Goal: Task Accomplishment & Management: Use online tool/utility

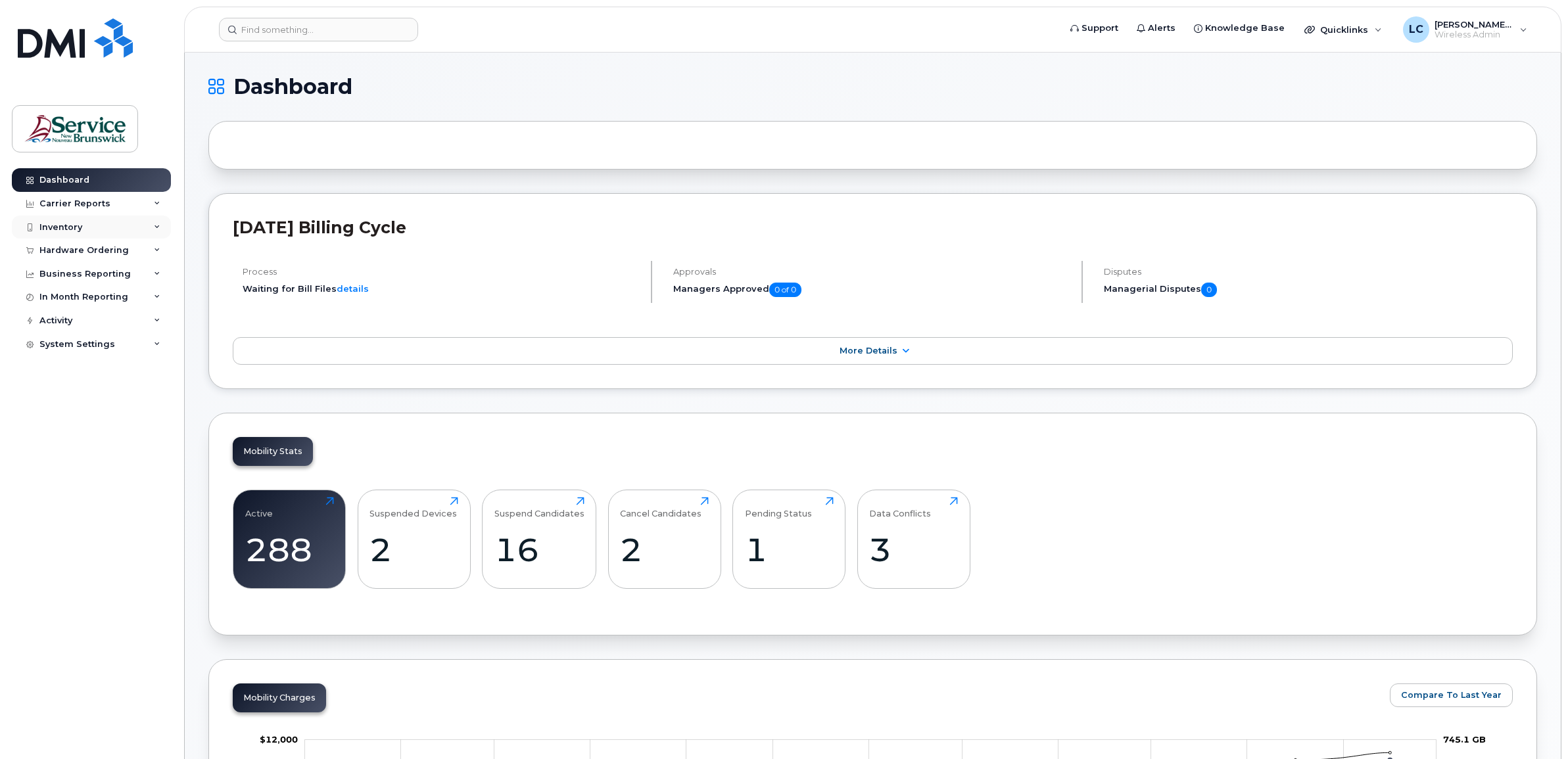
click at [158, 227] on icon at bounding box center [157, 227] width 7 height 7
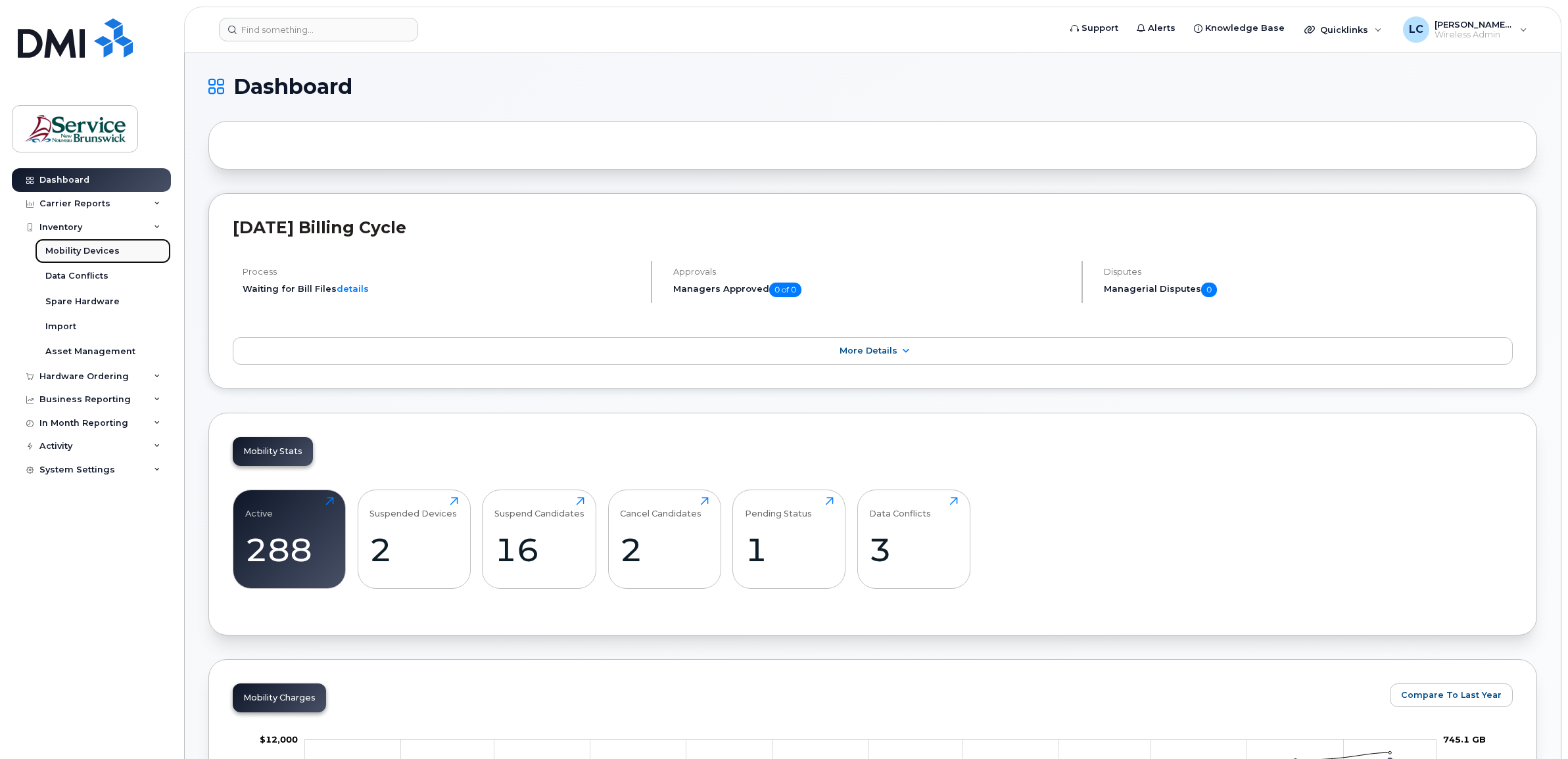
click at [148, 247] on link "Mobility Devices" at bounding box center [103, 250] width 136 height 25
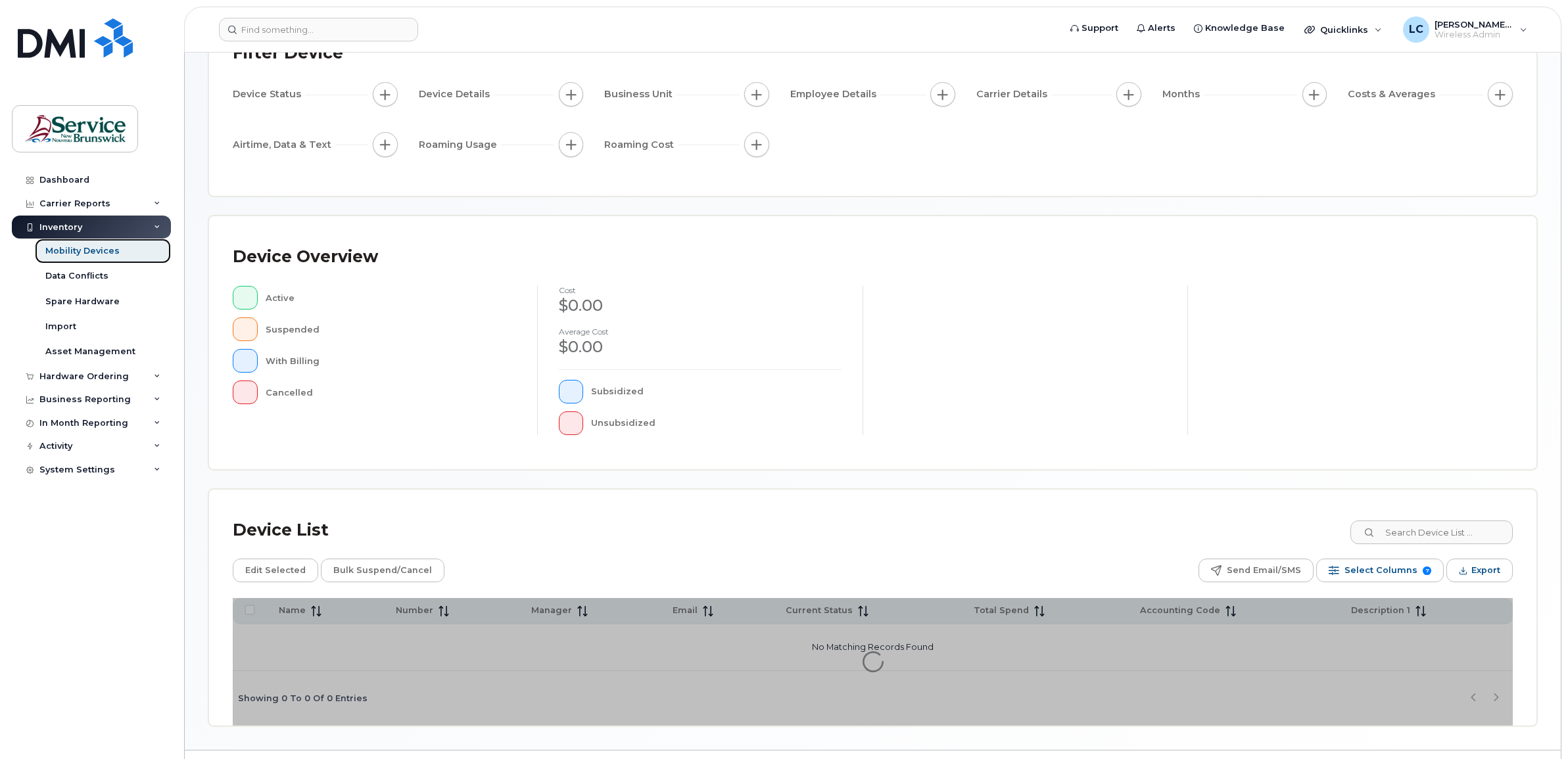
scroll to position [146, 0]
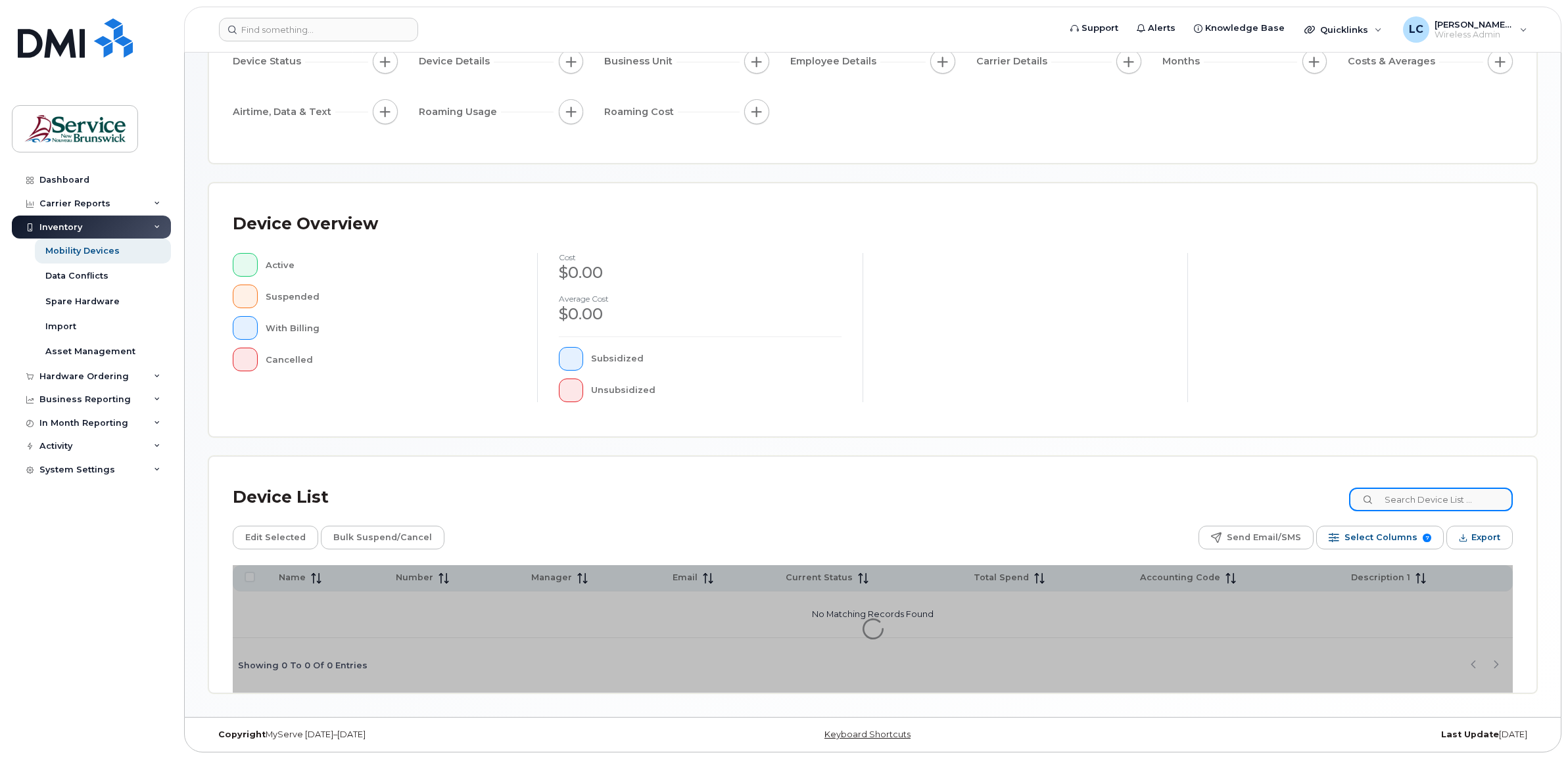
click at [1422, 501] on input at bounding box center [1431, 500] width 164 height 24
type input "lacroix"
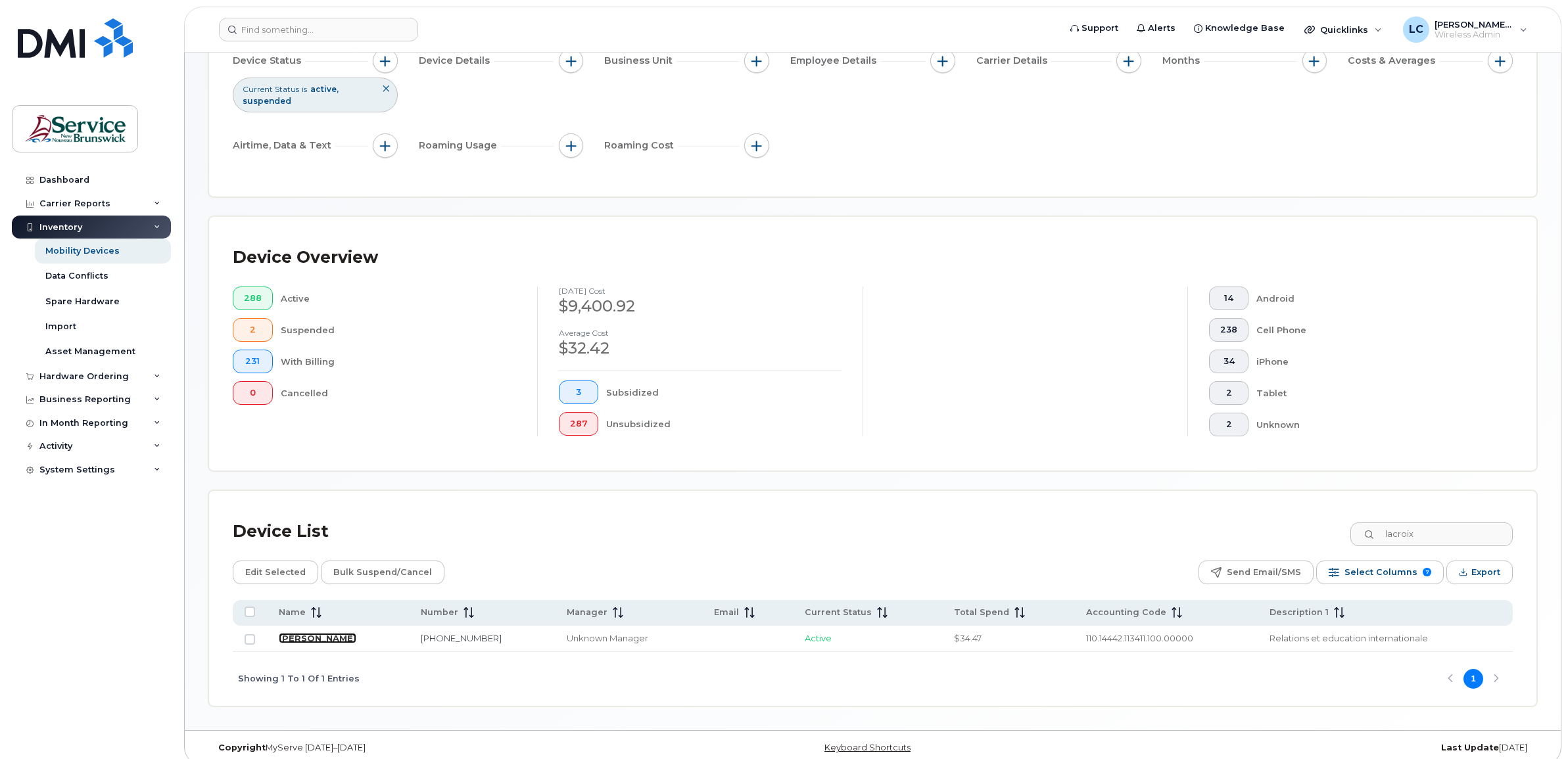
click at [316, 635] on link "[PERSON_NAME]" at bounding box center [318, 638] width 78 height 11
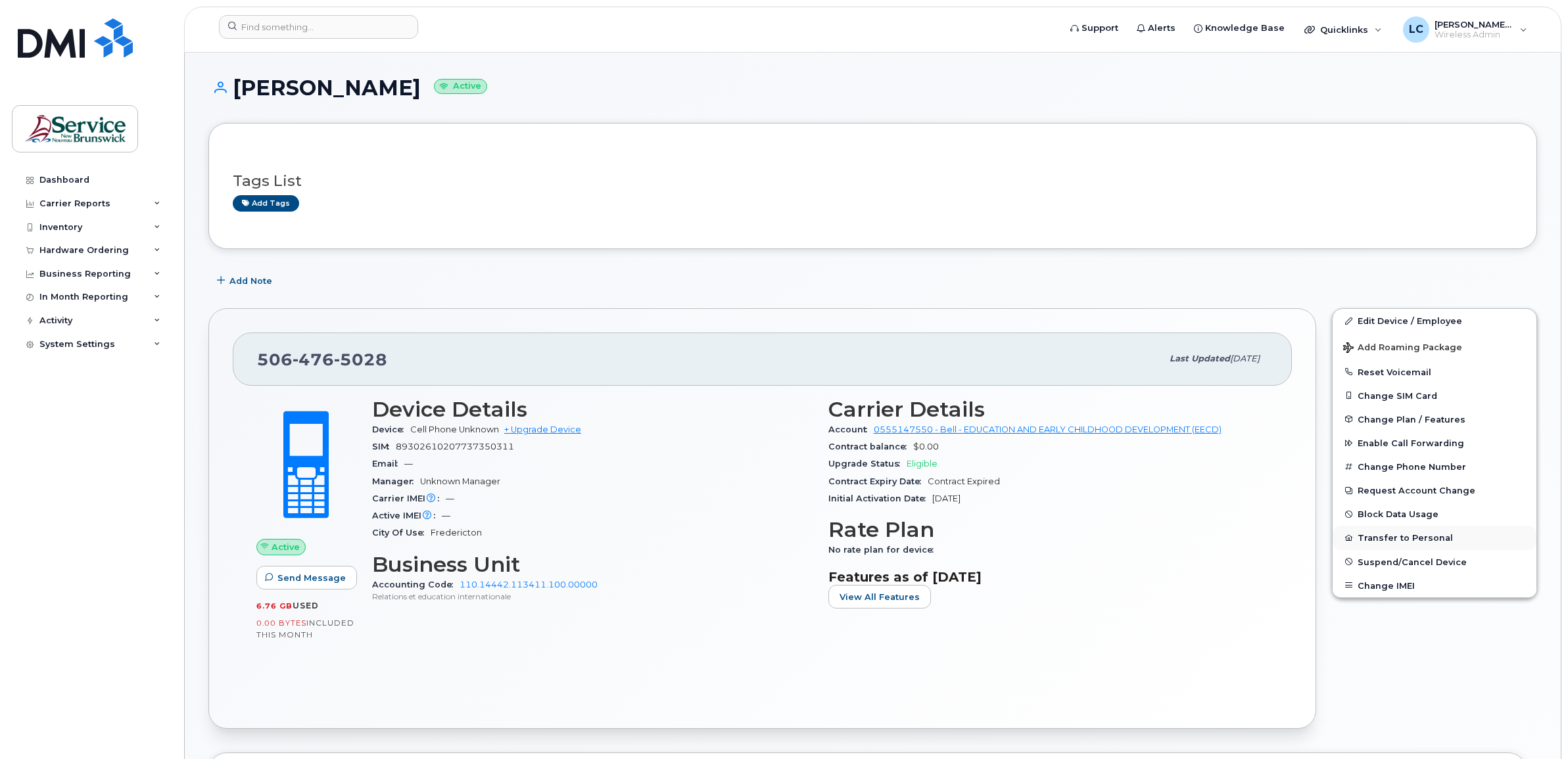
click at [1385, 536] on button "Transfer to Personal" at bounding box center [1434, 538] width 203 height 24
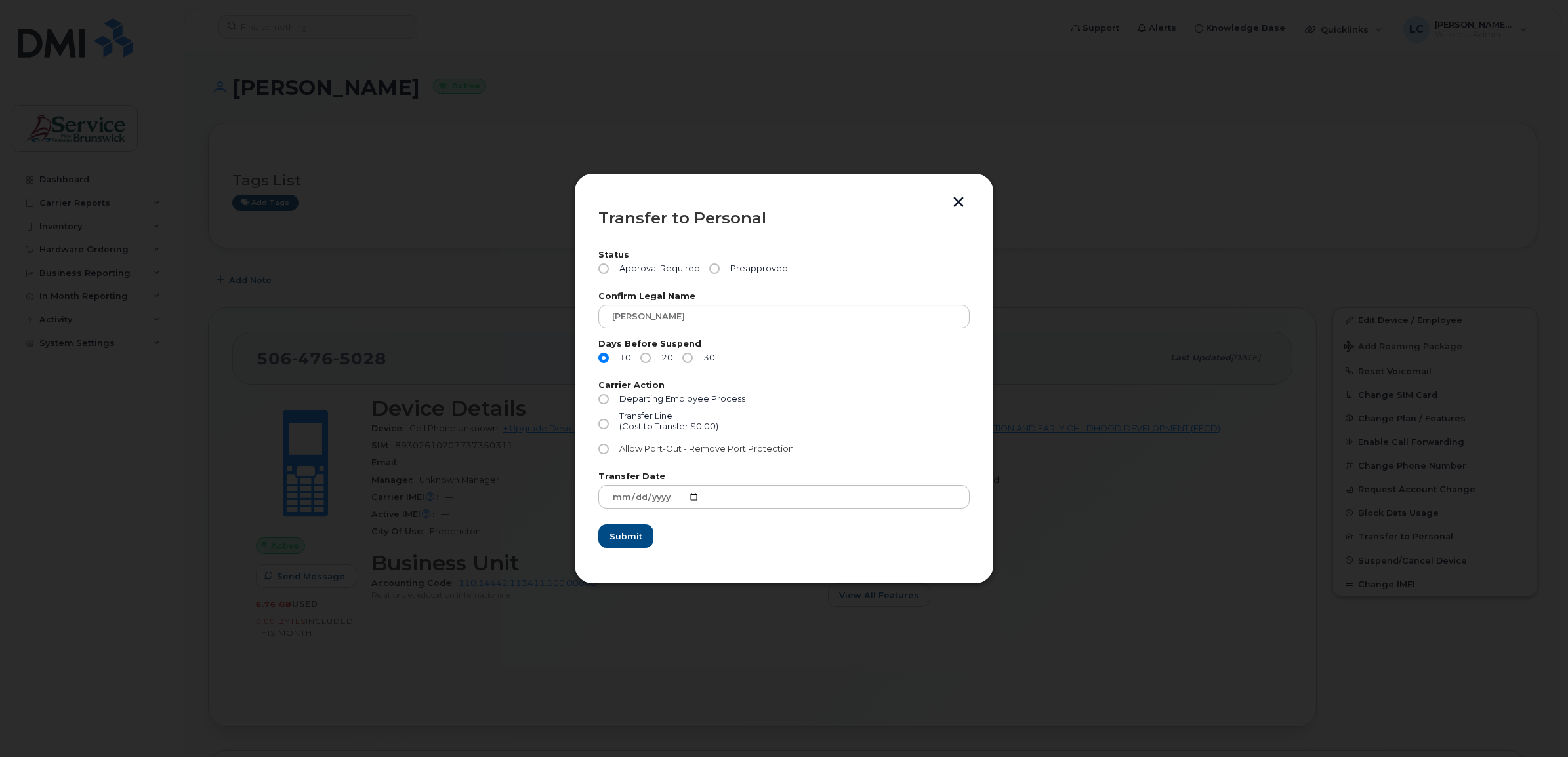
click at [605, 448] on input "Allow Port-Out - Remove Port Protection" at bounding box center [603, 449] width 11 height 11
radio input "true"
click at [645, 357] on input "20" at bounding box center [645, 358] width 11 height 11
radio input "true"
click at [713, 267] on input "Preapproved" at bounding box center [714, 269] width 11 height 11
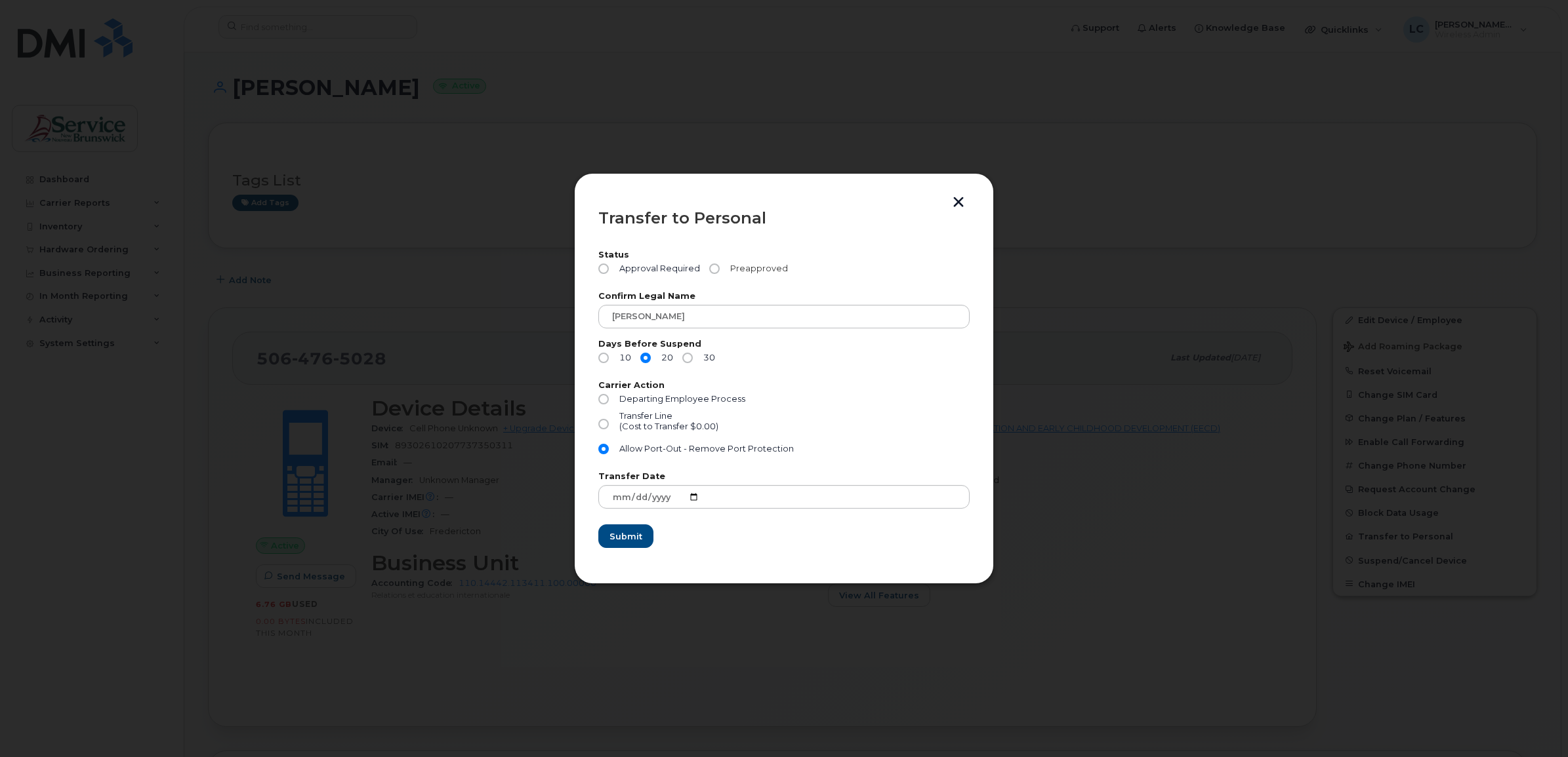
radio input "true"
click at [230, 691] on div at bounding box center [784, 378] width 1568 height 757
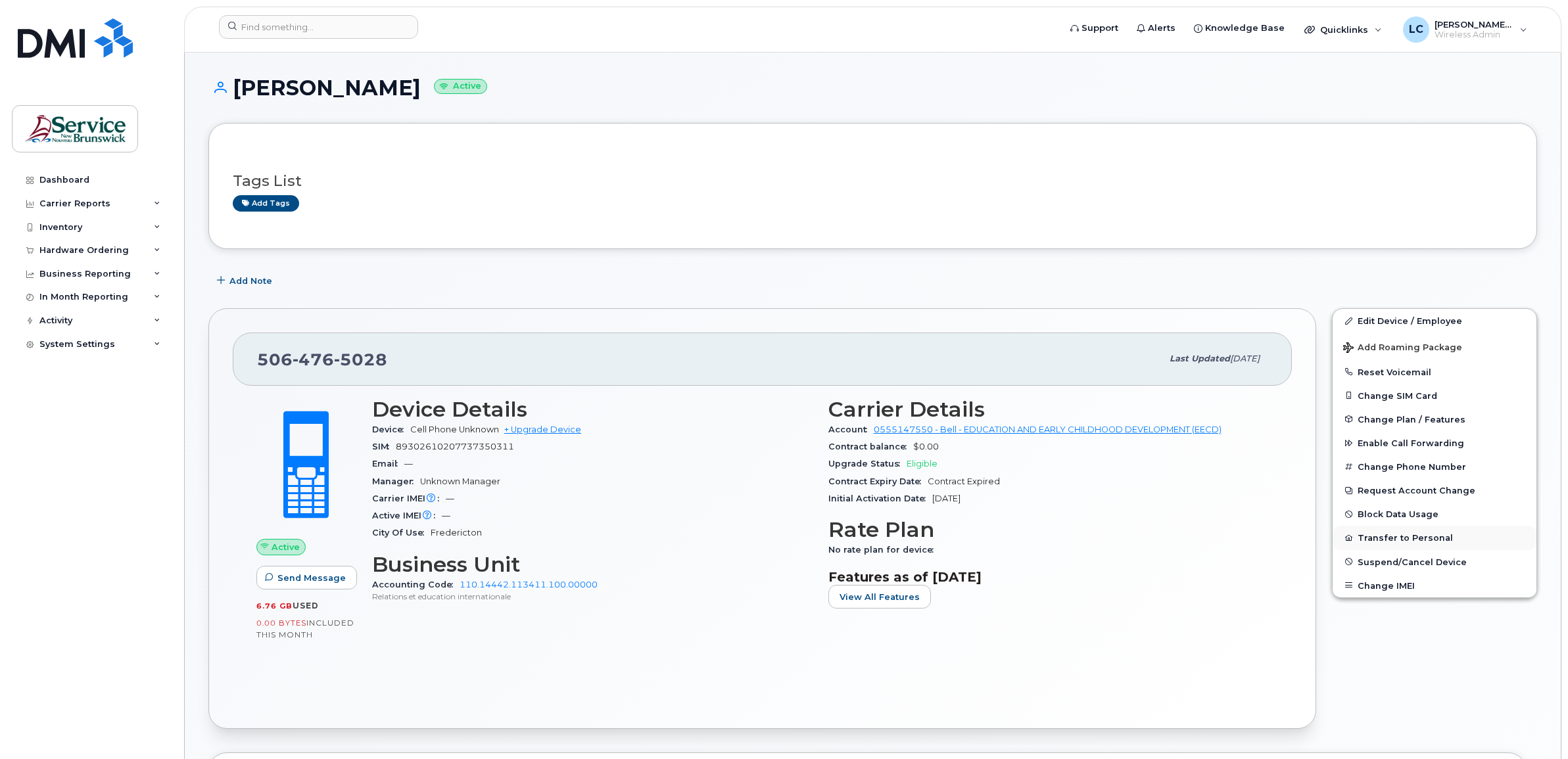
click at [1412, 535] on button "Transfer to Personal" at bounding box center [1434, 538] width 203 height 24
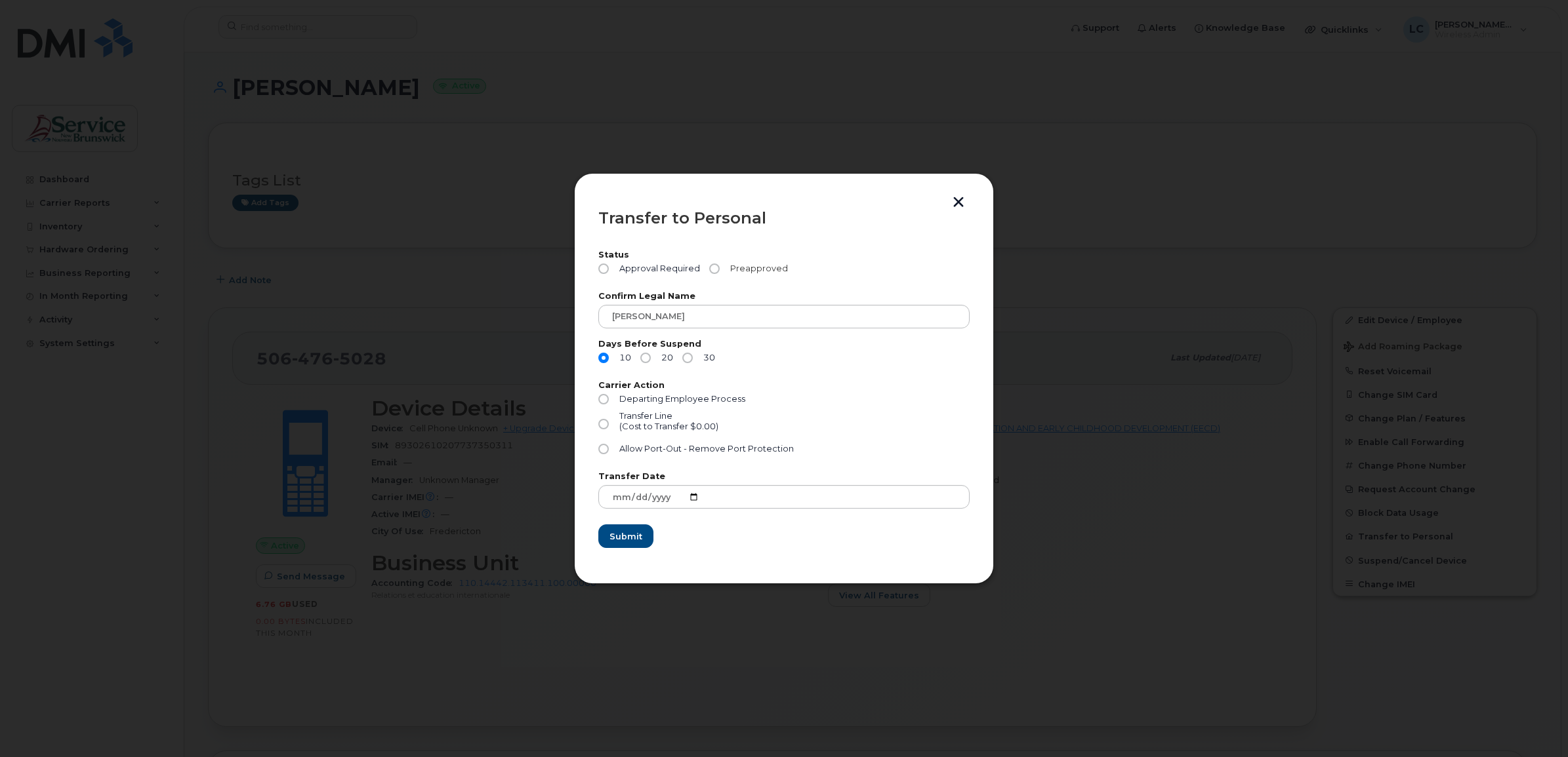
click at [713, 267] on input "Preapproved" at bounding box center [714, 269] width 11 height 11
radio input "true"
click at [602, 448] on input "Allow Port-Out - Remove Port Protection" at bounding box center [603, 449] width 11 height 11
radio input "true"
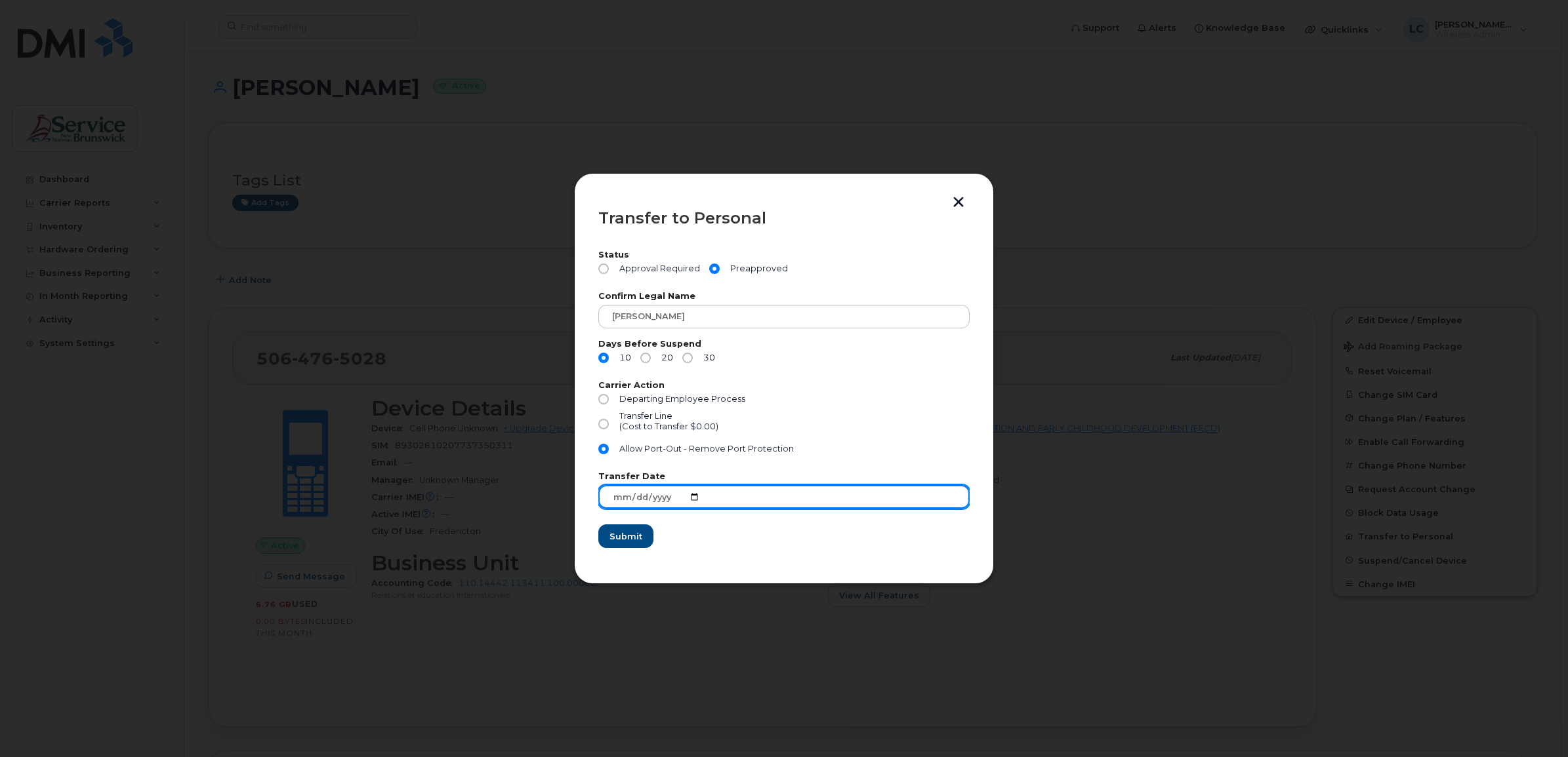
click at [693, 496] on input "2025-10-09" at bounding box center [783, 497] width 371 height 24
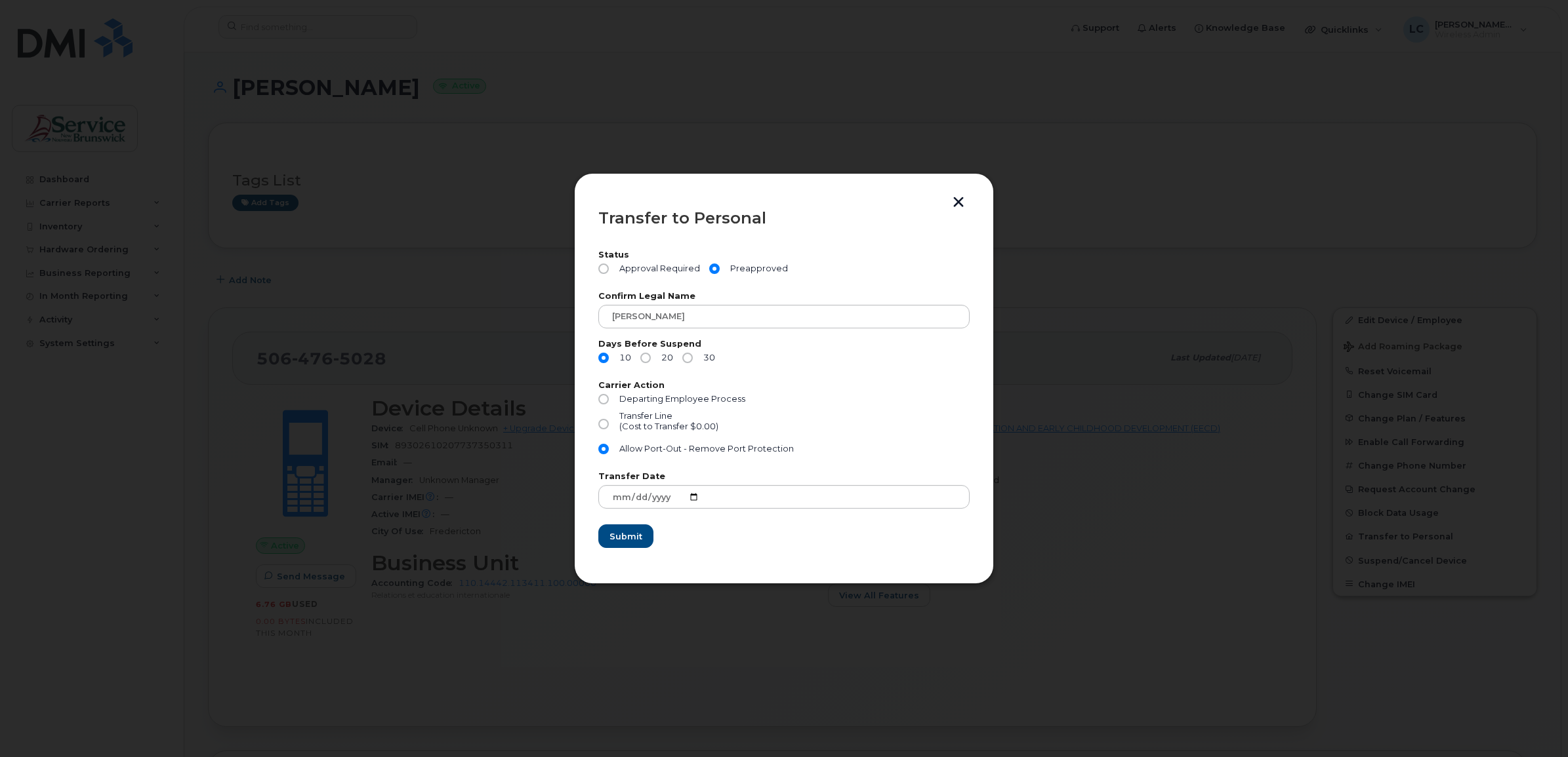
click at [867, 476] on label "Transfer Date" at bounding box center [783, 476] width 371 height 9
click at [644, 358] on input "20" at bounding box center [645, 358] width 11 height 11
radio input "true"
